Goal: Information Seeking & Learning: Learn about a topic

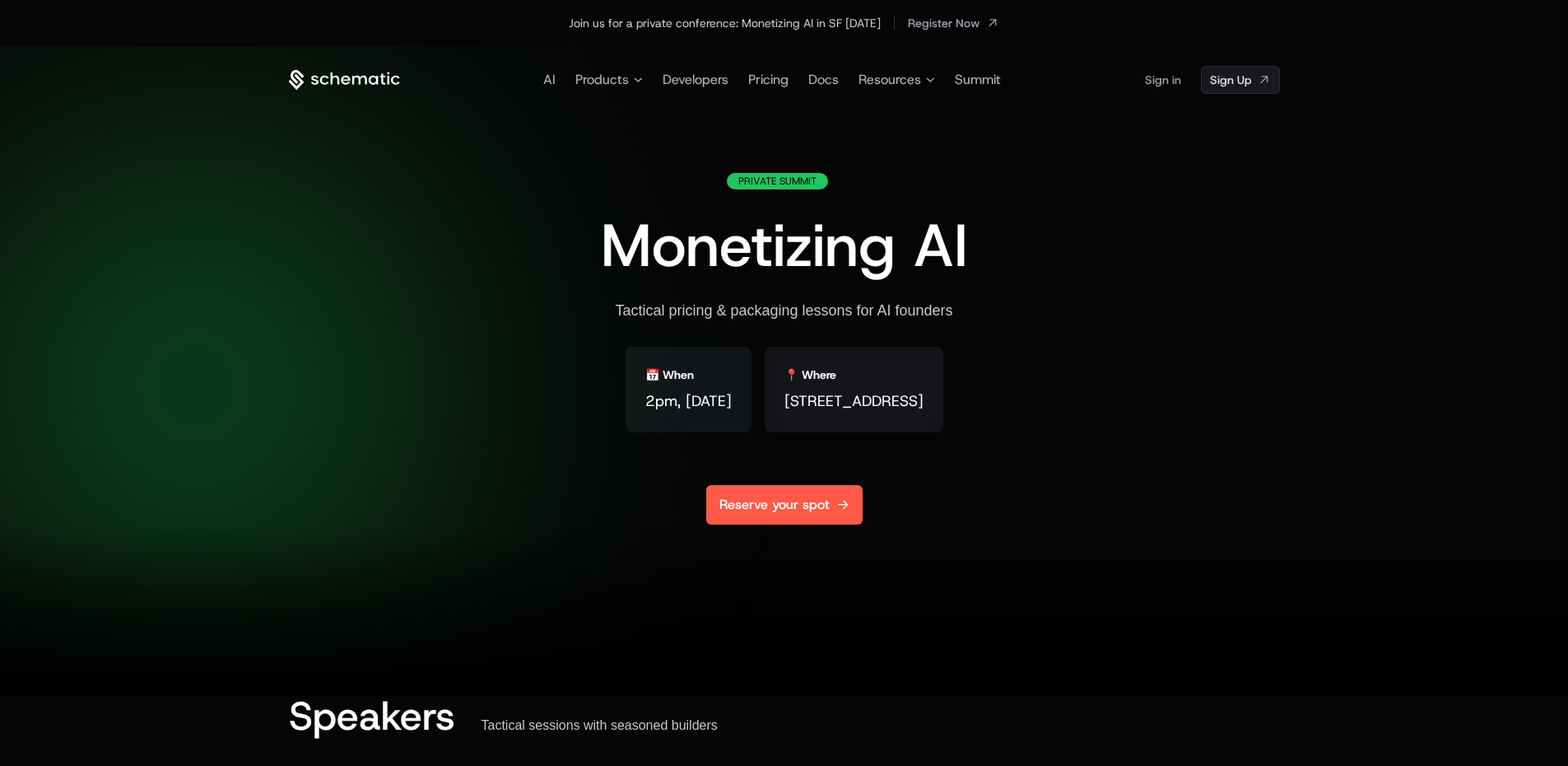
click at [725, 503] on link "Reserve your spot" at bounding box center [784, 504] width 157 height 40
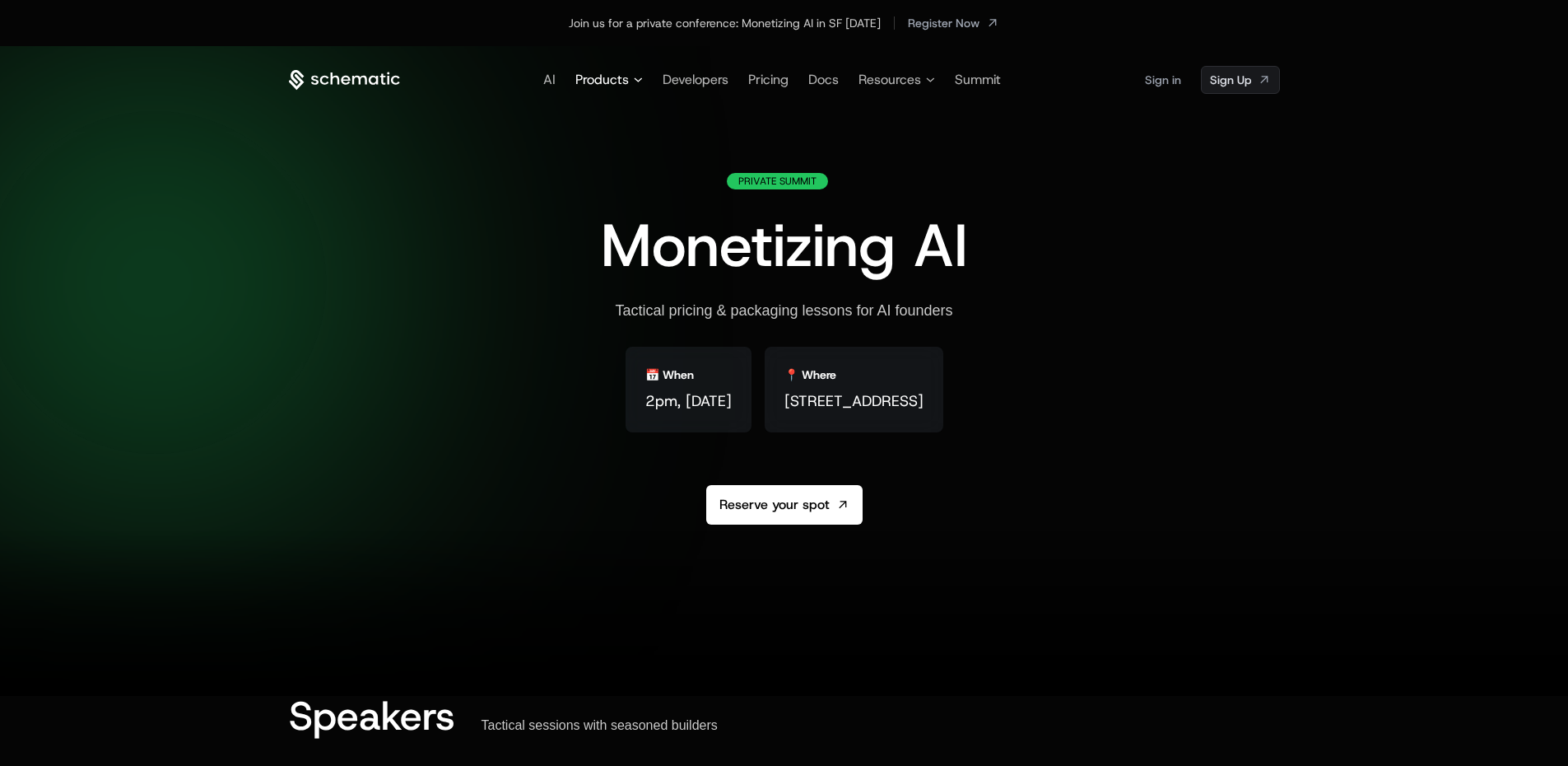
click at [612, 78] on span "Products" at bounding box center [602, 79] width 53 height 19
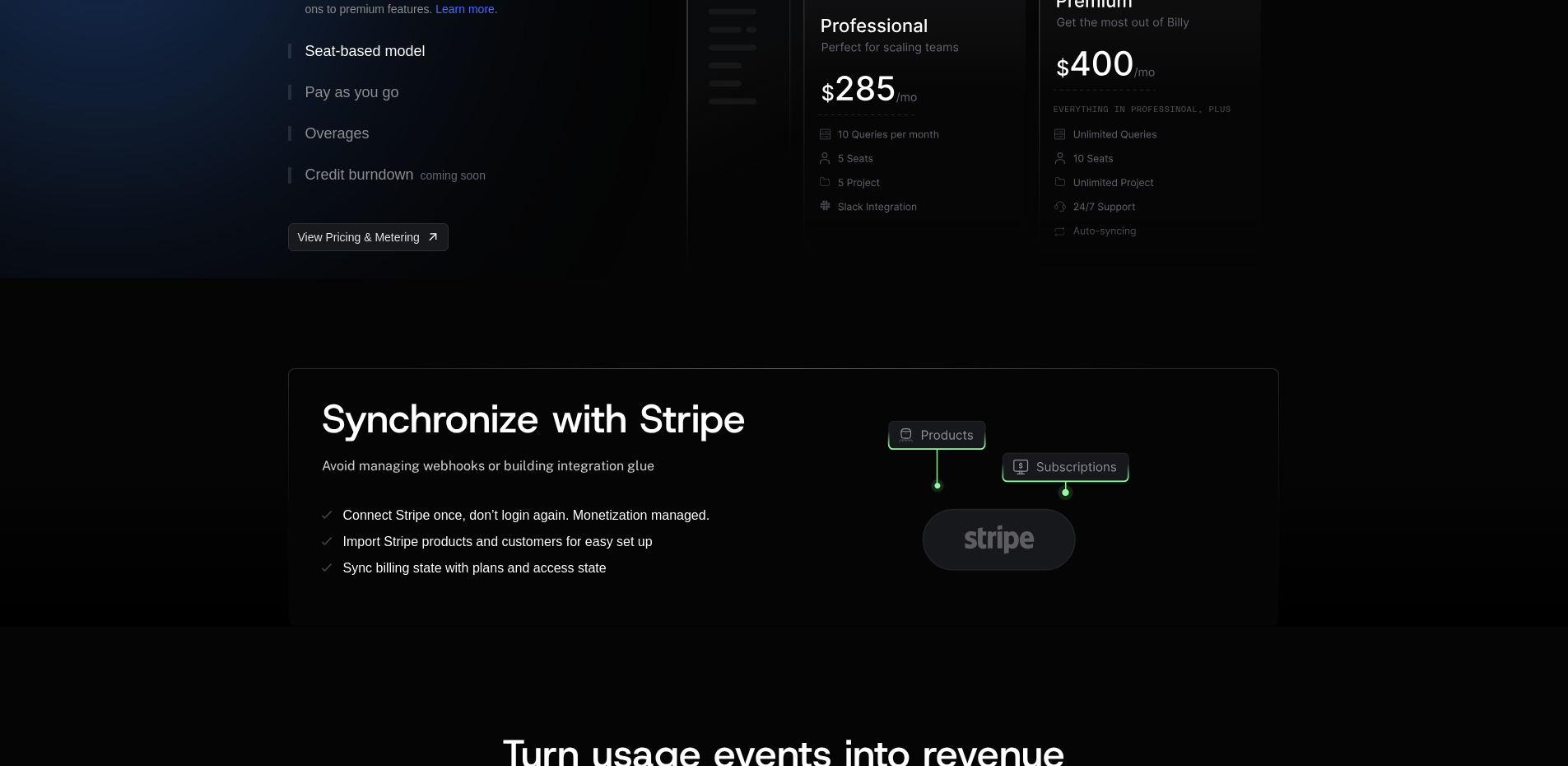
scroll to position [247, 0]
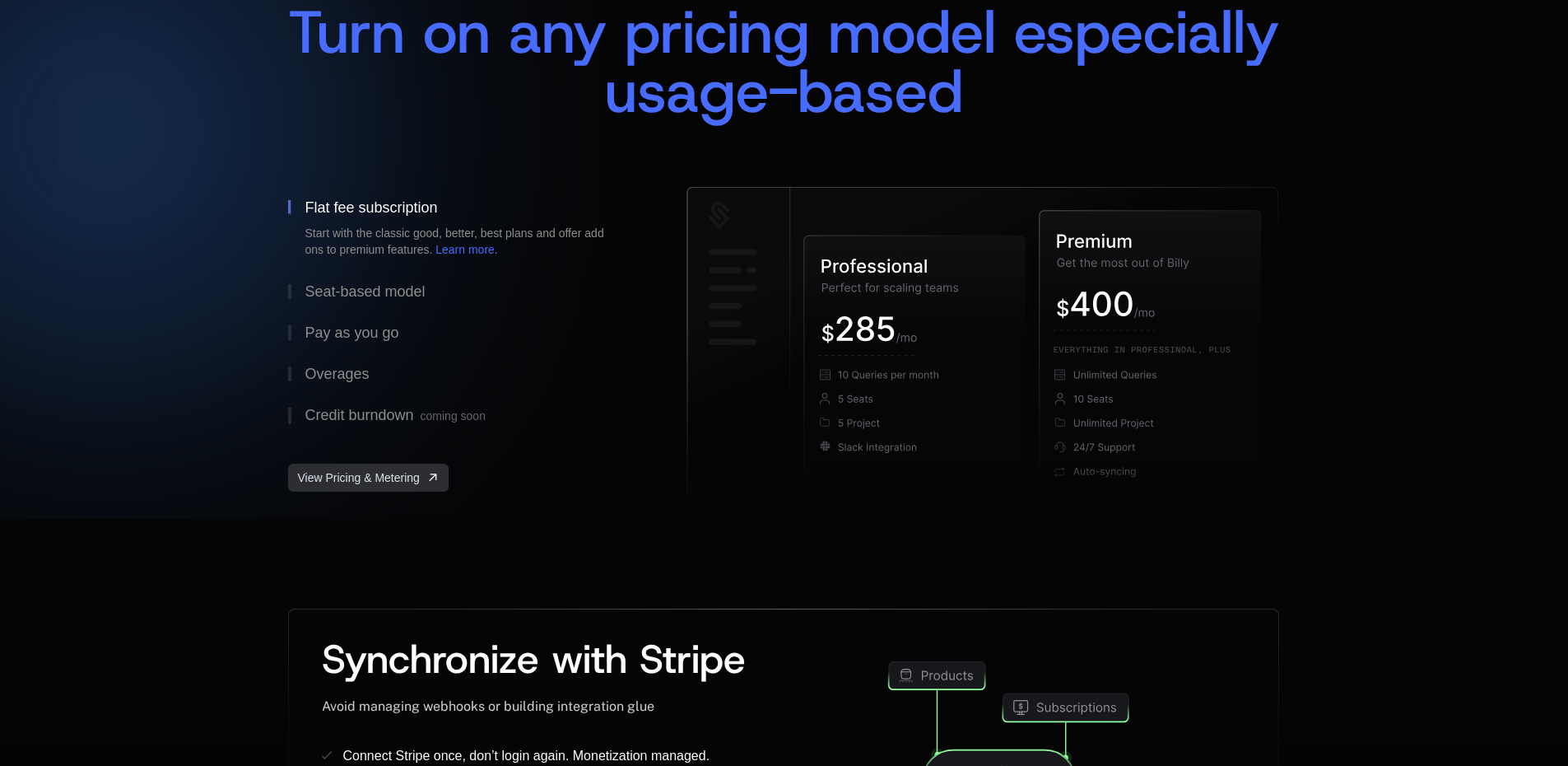
click at [312, 479] on span "View Pricing & Metering" at bounding box center [358, 478] width 122 height 17
